Goal: Task Accomplishment & Management: Use online tool/utility

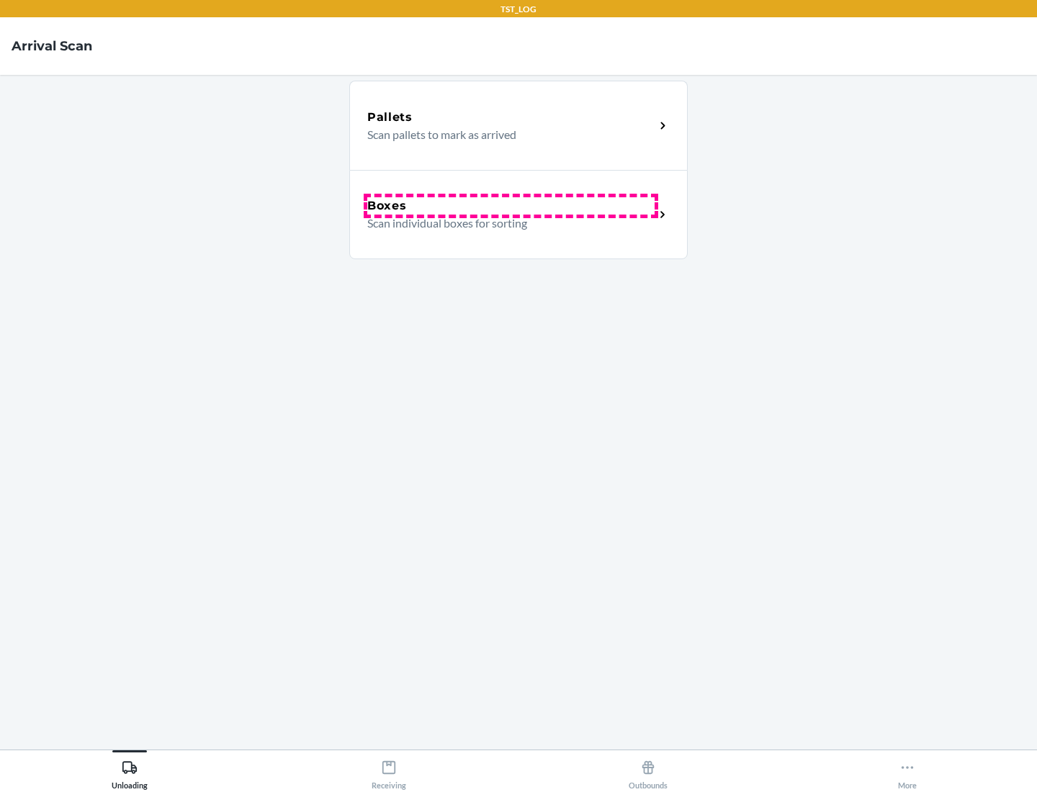
click at [511, 206] on div "Boxes" at bounding box center [510, 205] width 287 height 17
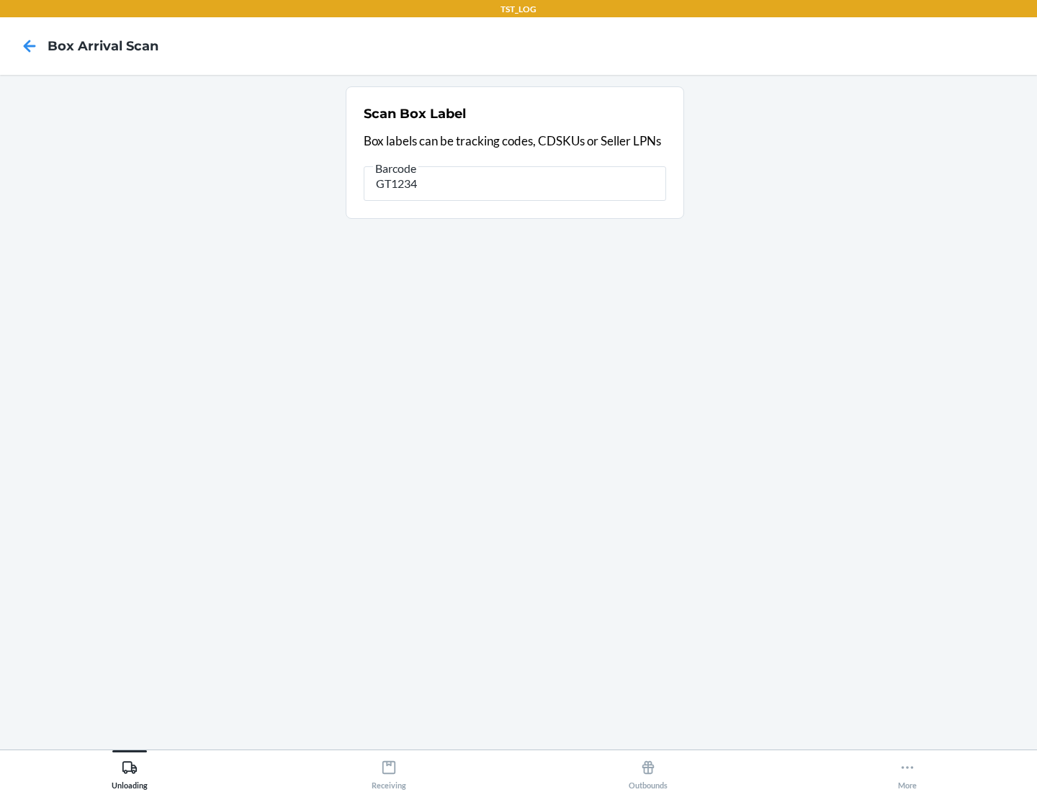
type input "GT1234"
